Goal: Task Accomplishment & Management: Manage account settings

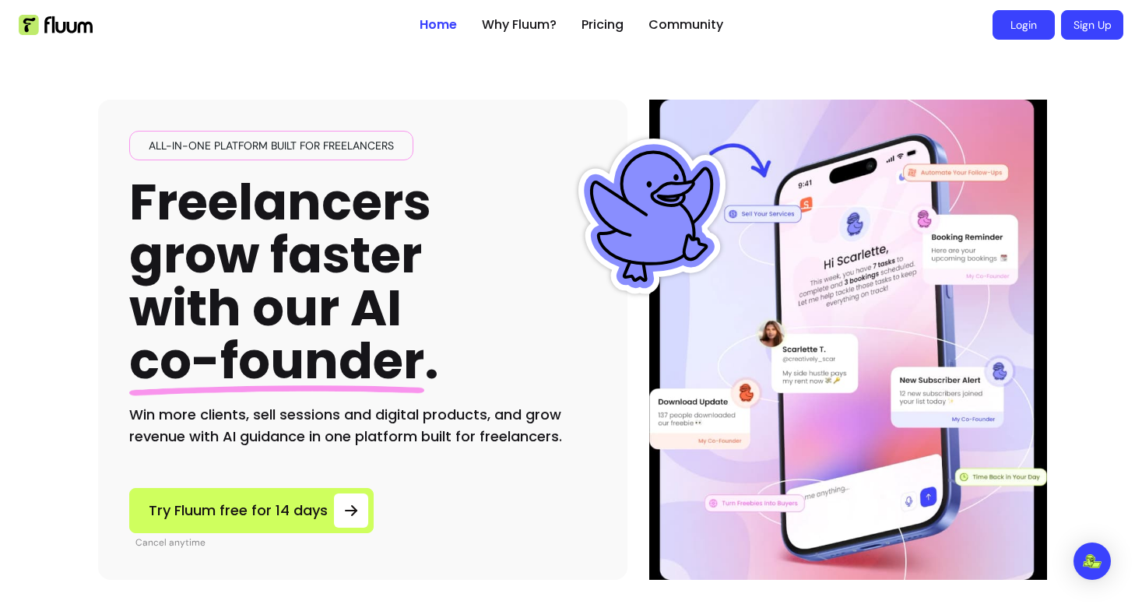
click at [1039, 29] on link "Login" at bounding box center [1024, 25] width 62 height 30
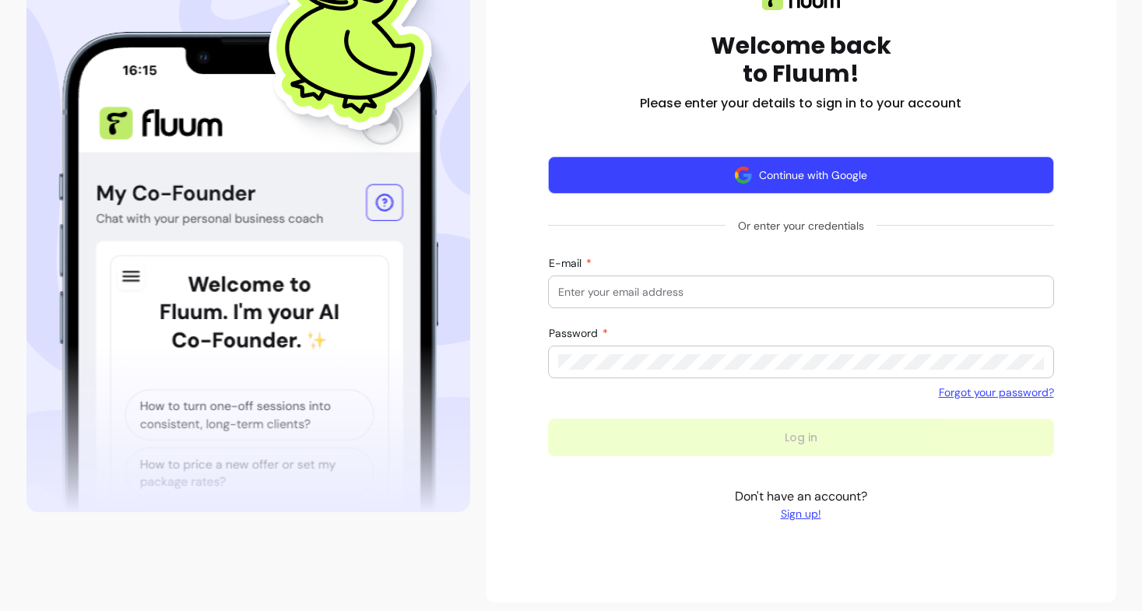
scroll to position [208, 0]
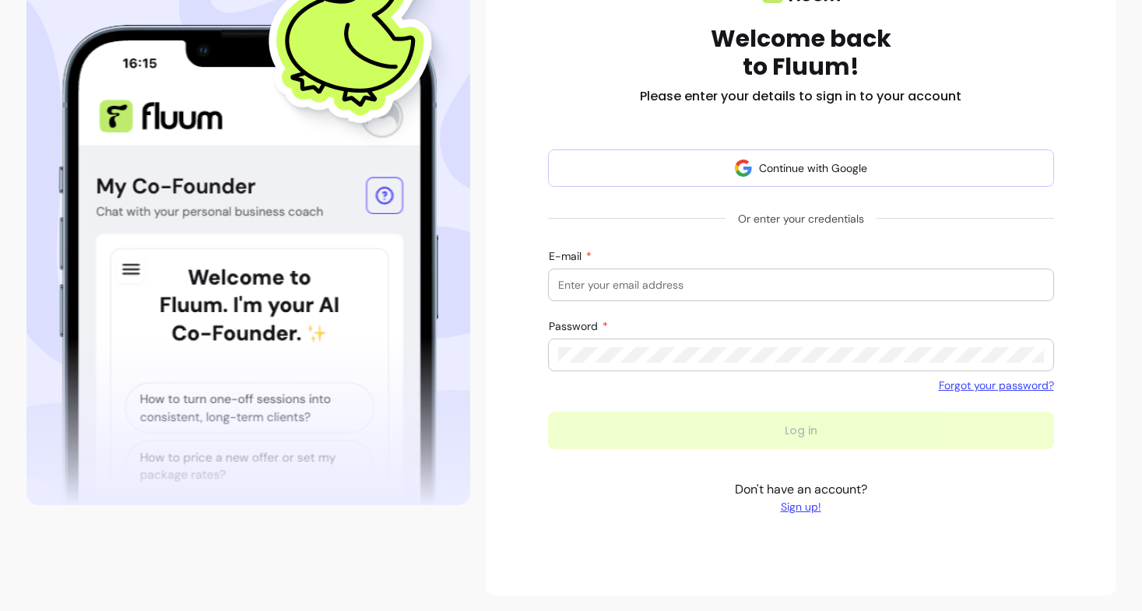
click at [672, 286] on input "E-mail" at bounding box center [801, 285] width 486 height 16
paste input "[EMAIL_ADDRESS][DOMAIN_NAME]"
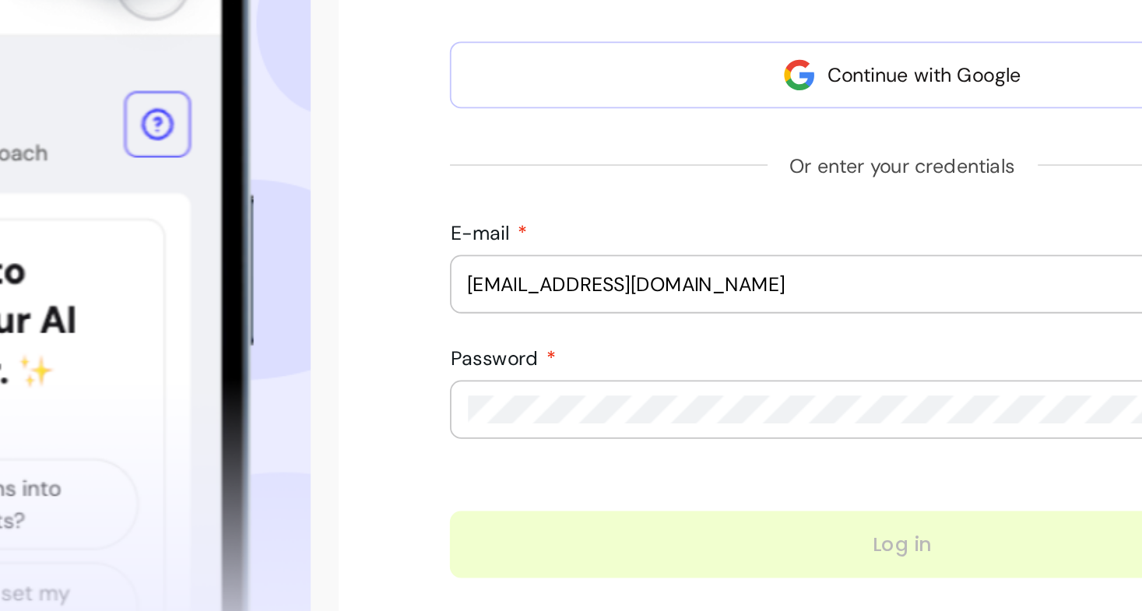
type input "[EMAIL_ADDRESS][DOMAIN_NAME]"
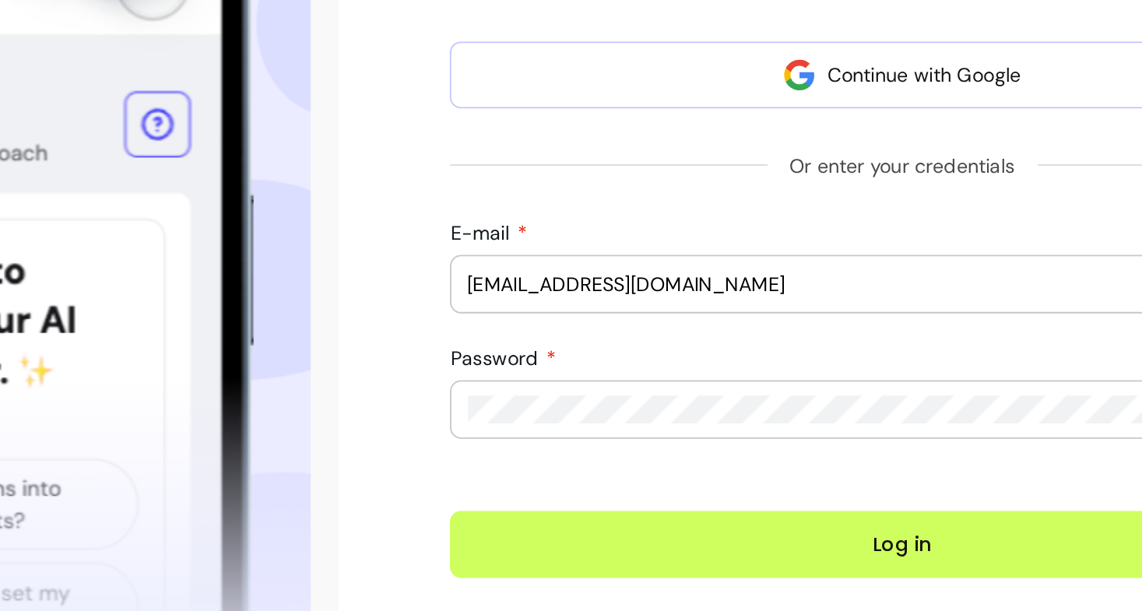
click at [548, 412] on button "Log in" at bounding box center [801, 430] width 506 height 37
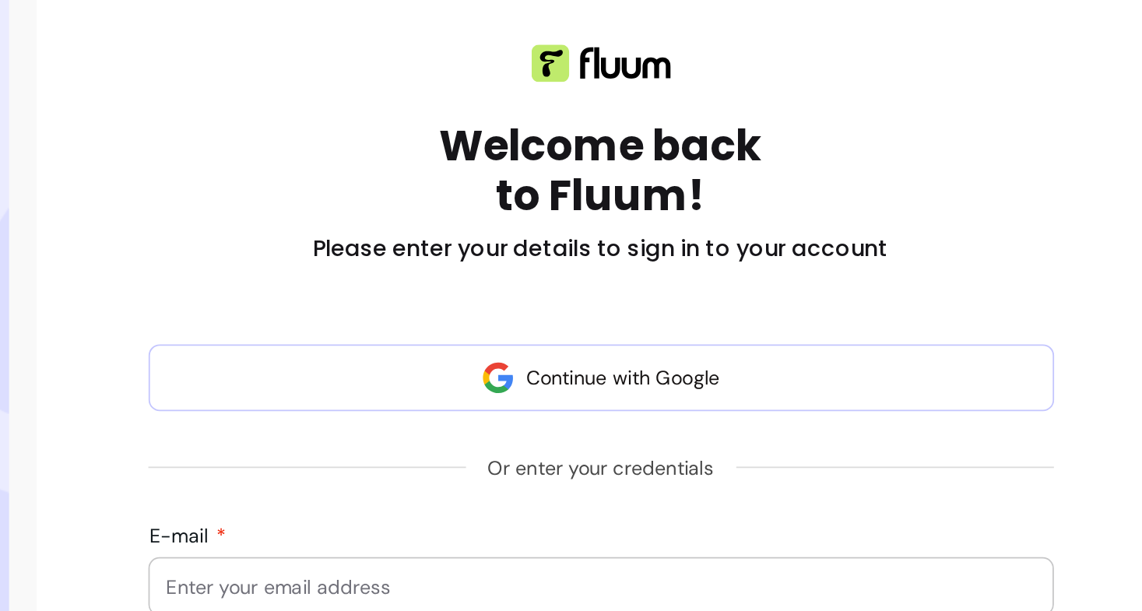
scroll to position [245, 0]
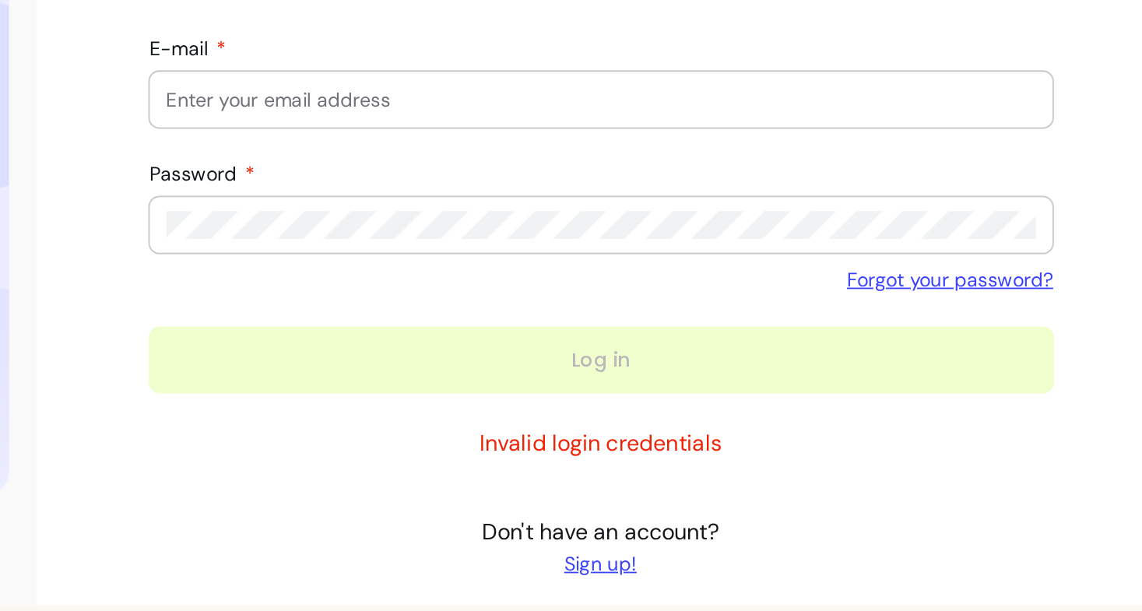
click at [638, 255] on input "E-mail" at bounding box center [801, 248] width 486 height 16
paste input "[EMAIL_ADDRESS][DOMAIN_NAME]"
type input "[EMAIL_ADDRESS][DOMAIN_NAME]"
click at [645, 325] on div at bounding box center [801, 317] width 486 height 31
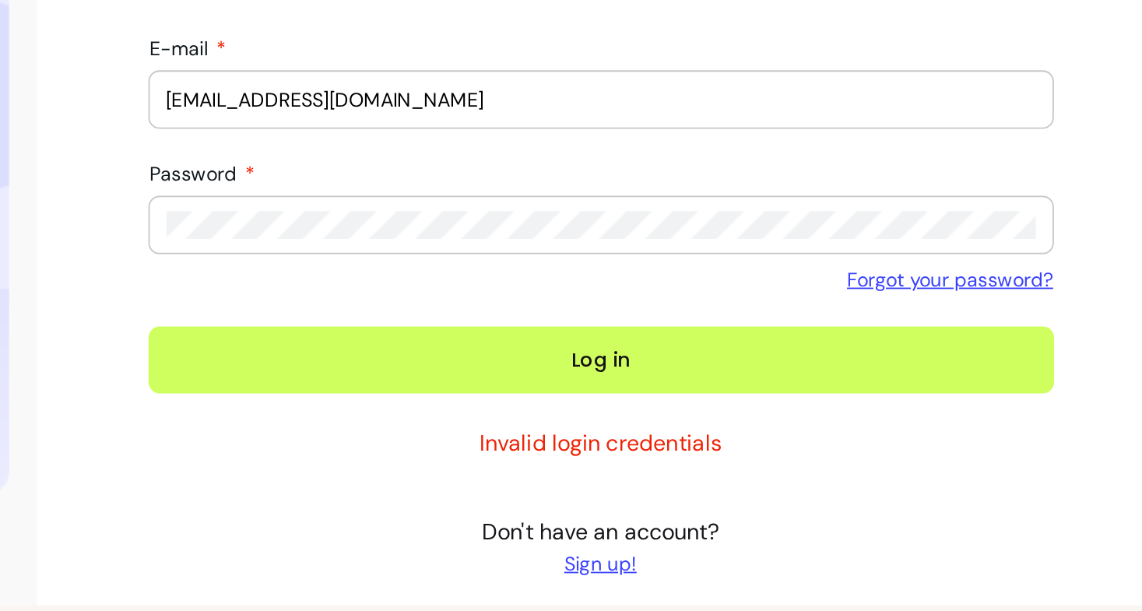
click at [548, 375] on button "Log in" at bounding box center [801, 393] width 506 height 37
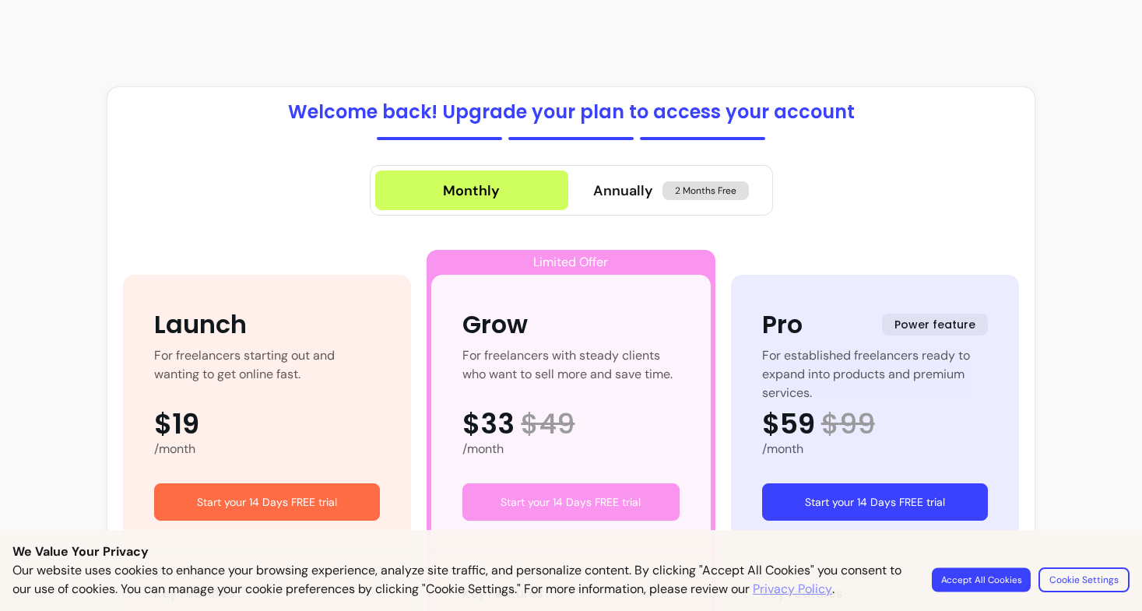
click at [999, 576] on button "Accept All Cookies" at bounding box center [981, 580] width 99 height 24
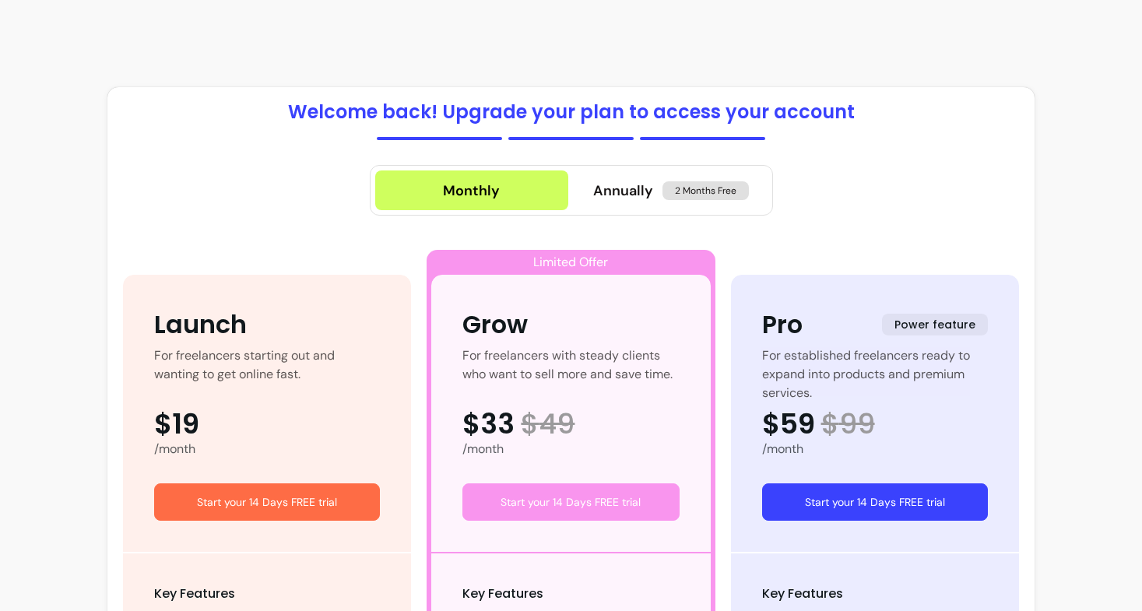
click at [719, 41] on section "Welcome back! Upgrade your plan to access your account Monthly Annually 2 Month…" at bounding box center [571, 548] width 1142 height 1097
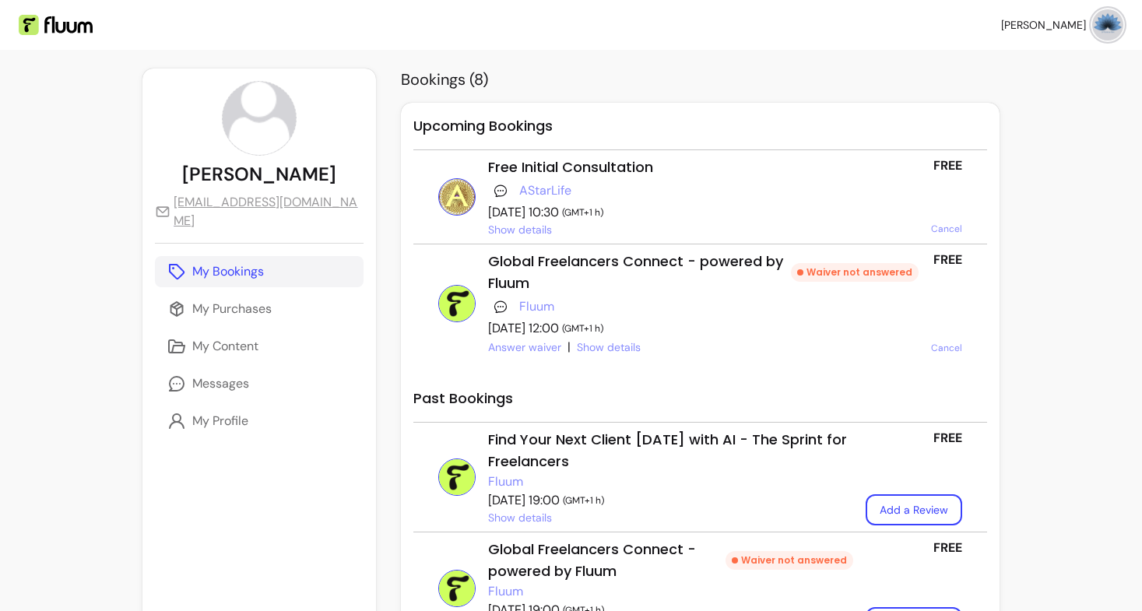
click at [490, 230] on span "Show details" at bounding box center [520, 230] width 64 height 16
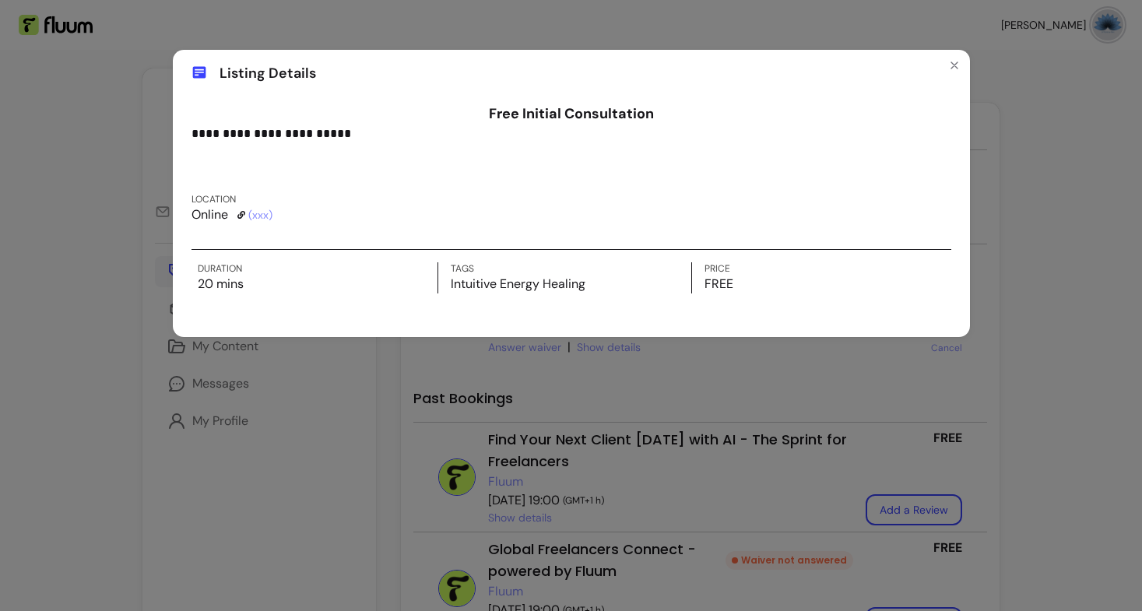
click at [265, 213] on link "( xxx )" at bounding box center [260, 215] width 24 height 16
click at [942, 62] on button "Close" at bounding box center [954, 65] width 25 height 25
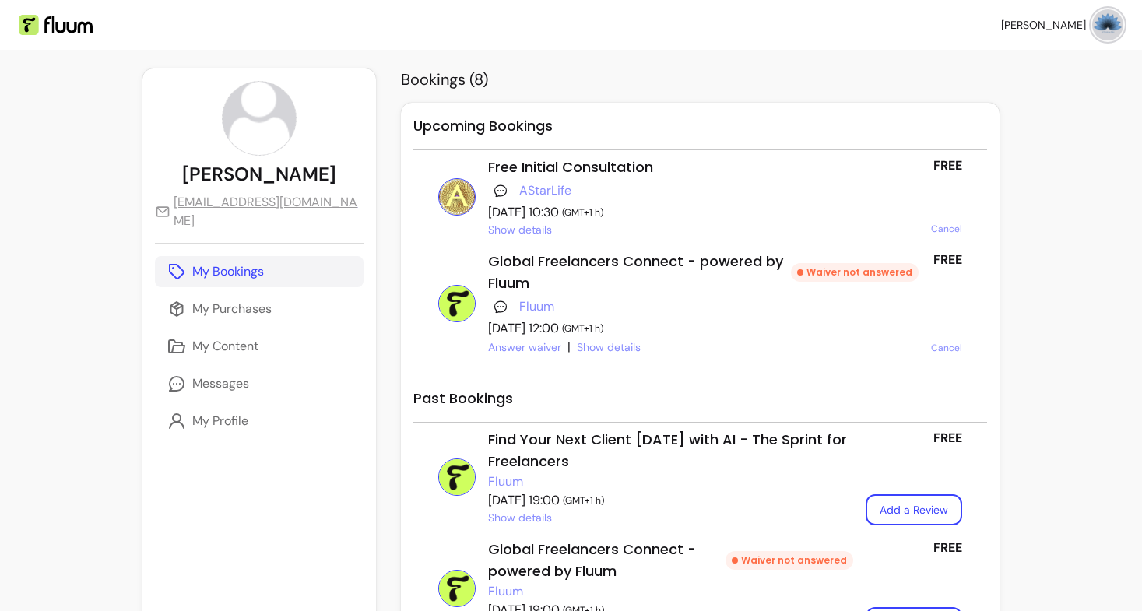
click at [584, 349] on span "Show details" at bounding box center [609, 347] width 64 height 16
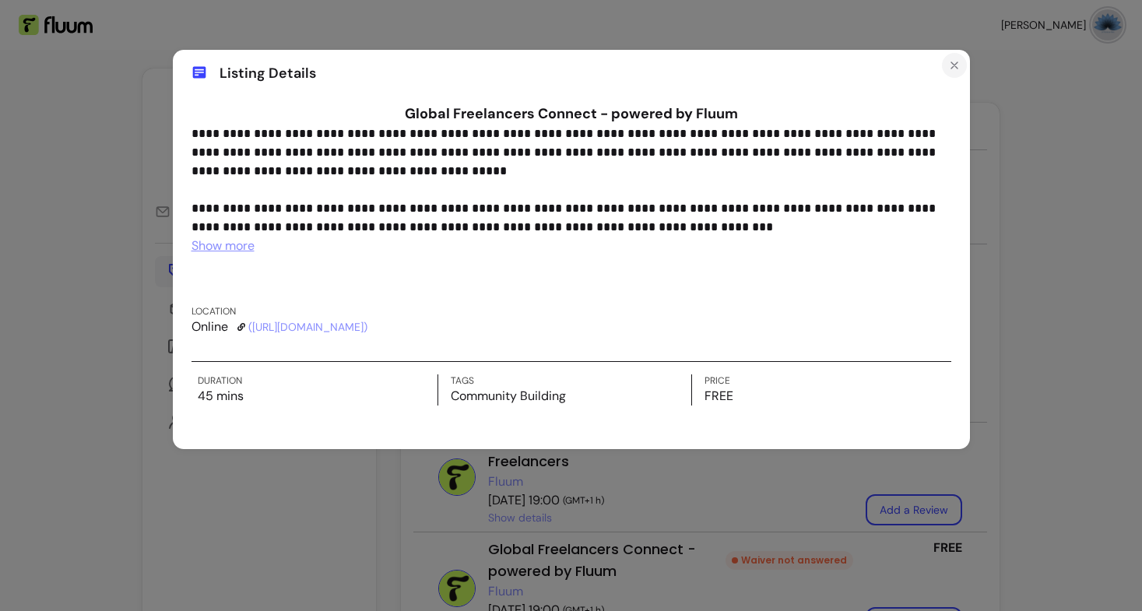
click at [954, 59] on icon "Close" at bounding box center [954, 65] width 12 height 12
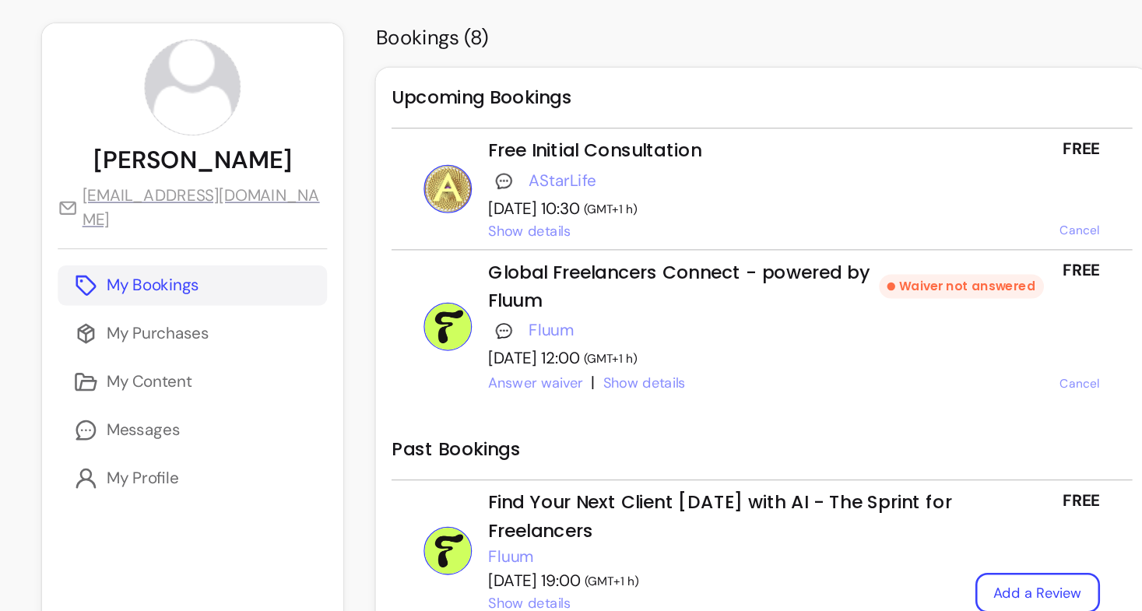
click at [488, 223] on span "Show details" at bounding box center [520, 230] width 64 height 16
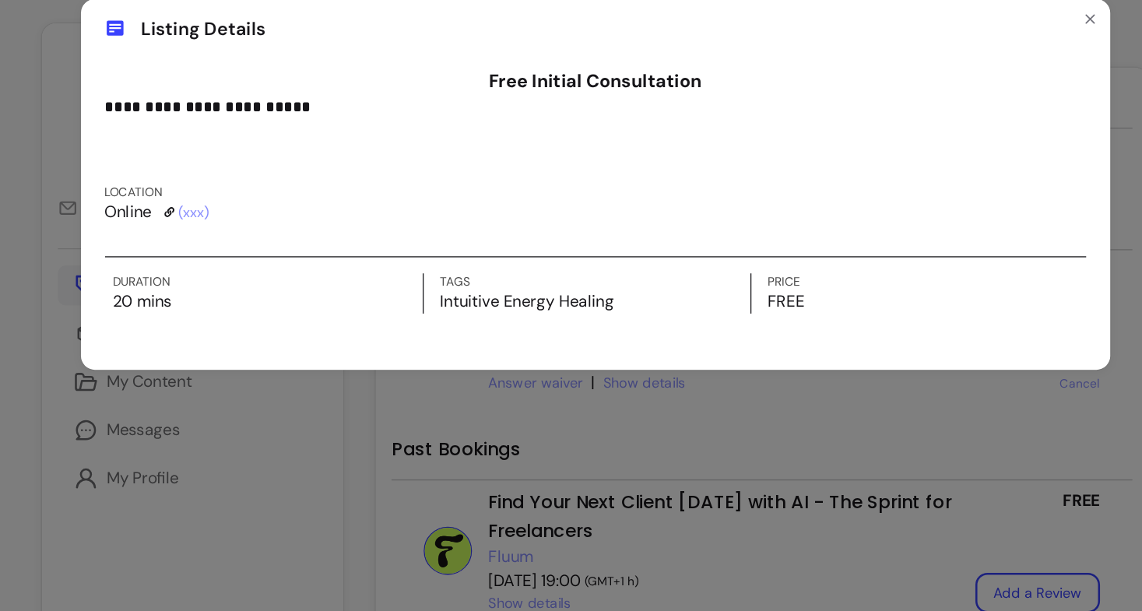
click at [241, 214] on icon at bounding box center [241, 215] width 8 height 8
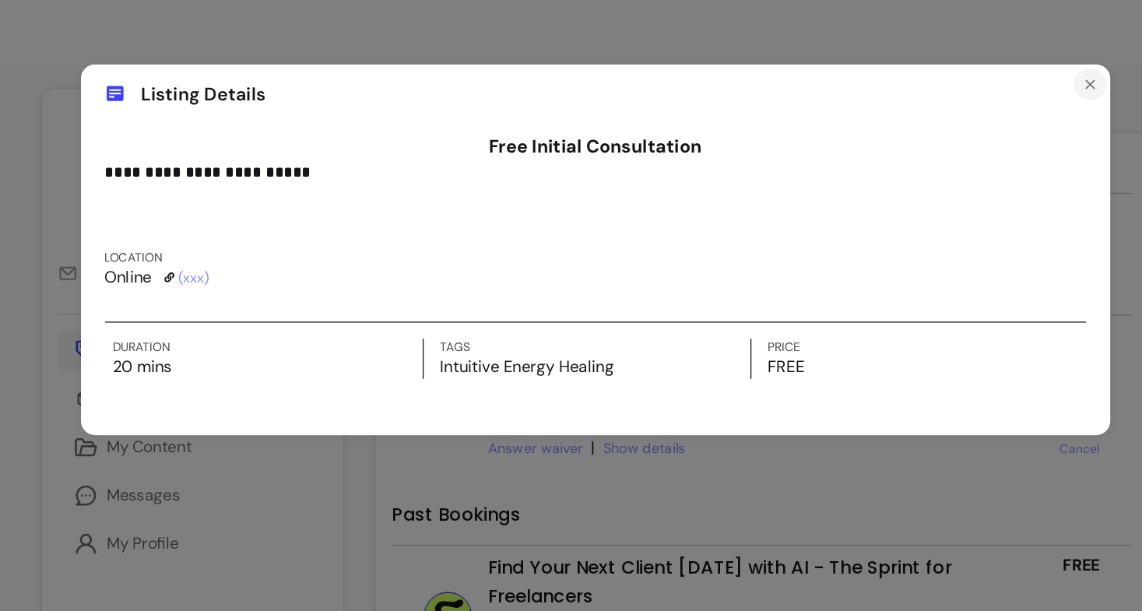
click at [955, 63] on icon "Close" at bounding box center [954, 65] width 12 height 12
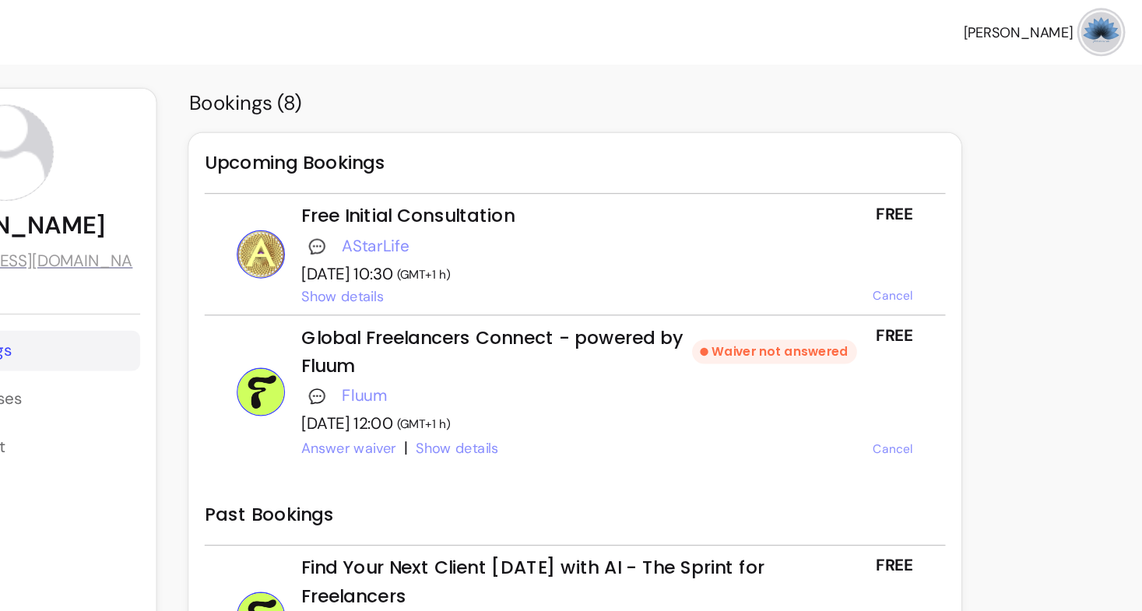
click at [519, 188] on link "AStarLife" at bounding box center [545, 190] width 52 height 19
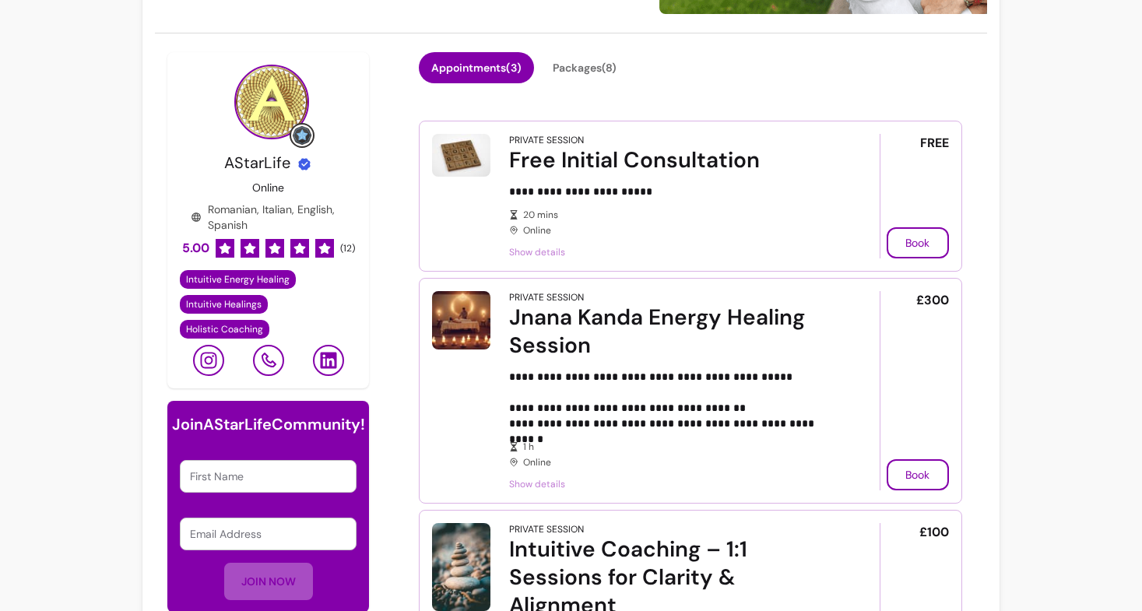
scroll to position [77, 0]
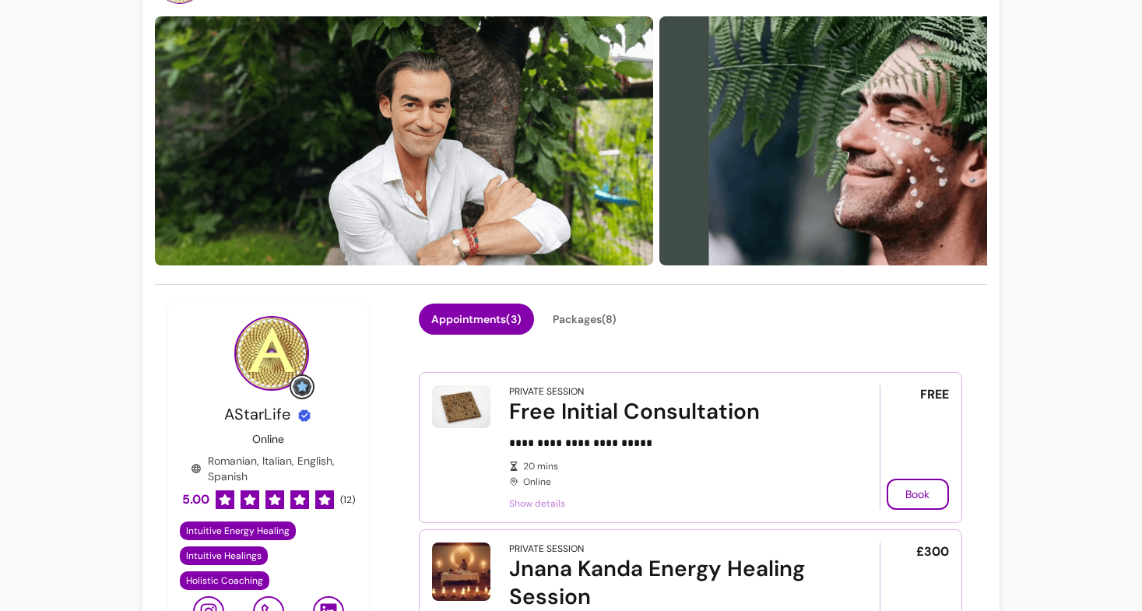
click at [538, 505] on span "Show details" at bounding box center [672, 504] width 326 height 12
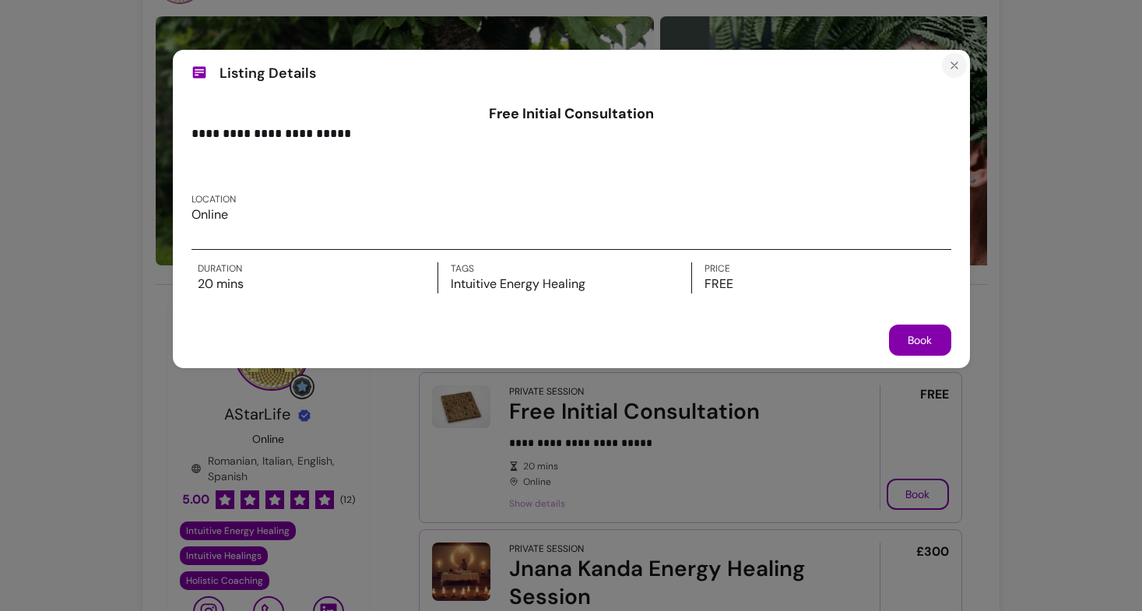
click at [951, 65] on icon "Close" at bounding box center [954, 65] width 12 height 12
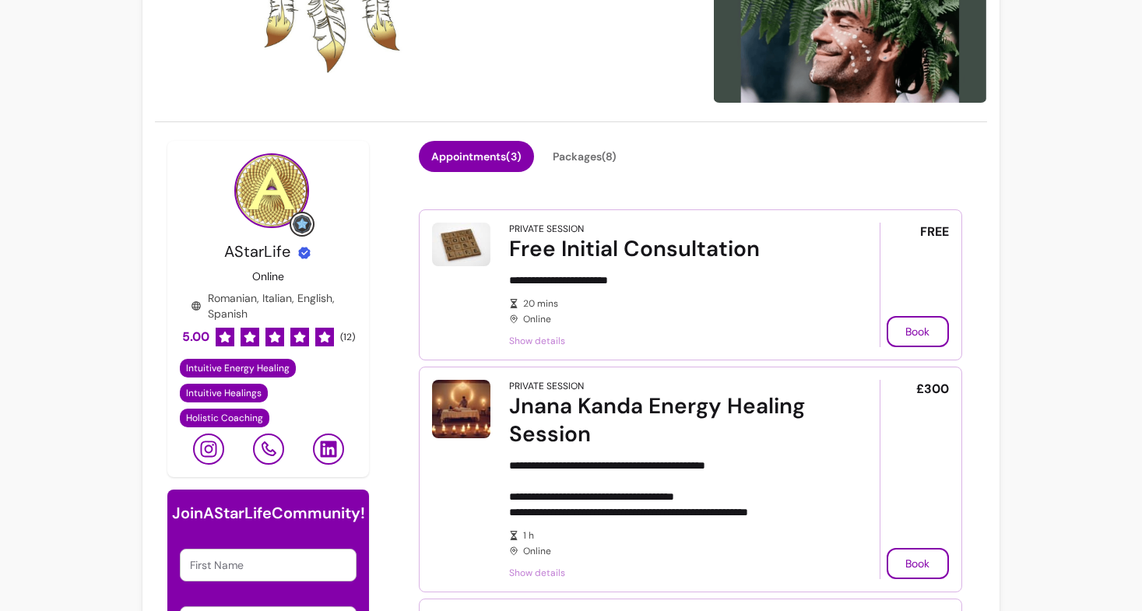
scroll to position [0, 0]
